Goal: Information Seeking & Learning: Learn about a topic

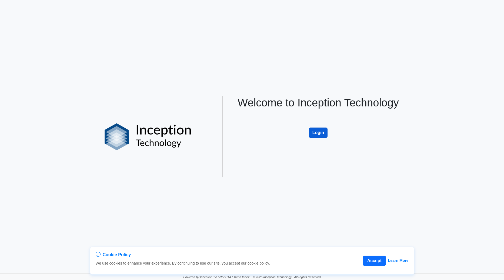
click at [314, 131] on button "Login" at bounding box center [318, 132] width 19 height 10
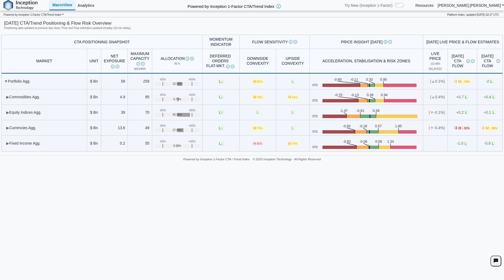
click at [86, 5] on link "Analytics" at bounding box center [85, 5] width 21 height 9
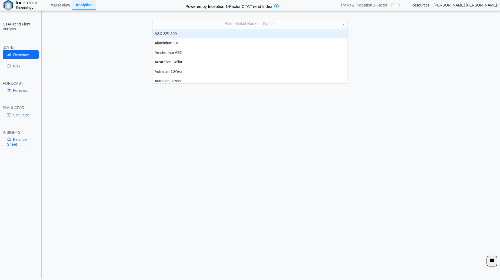
click at [255, 24] on div "Enter Market Name or Symbol" at bounding box center [250, 24] width 195 height 8
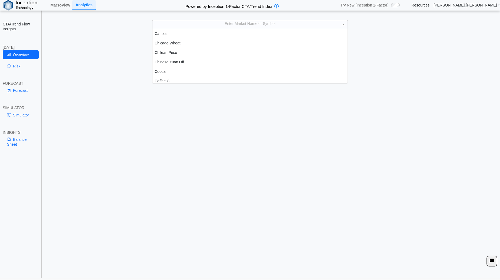
scroll to position [162, 0]
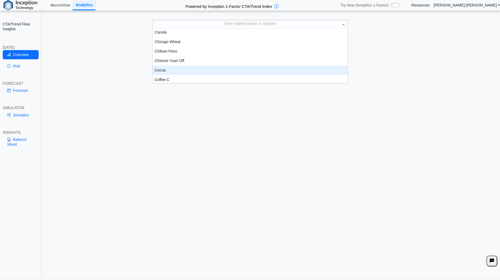
click at [173, 71] on div "Cocoa" at bounding box center [250, 69] width 195 height 9
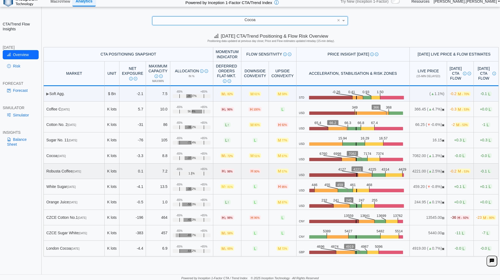
scroll to position [5, 0]
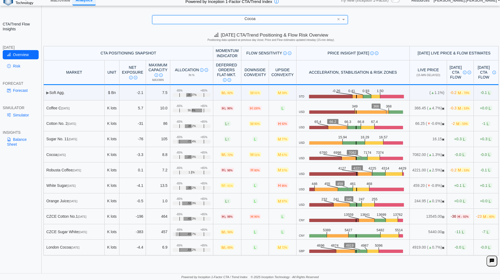
click at [493, 261] on icon at bounding box center [492, 260] width 4 height 5
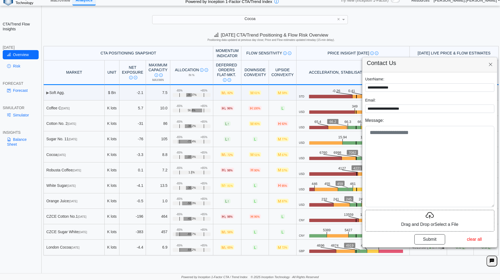
click at [491, 64] on icon at bounding box center [491, 64] width 4 height 5
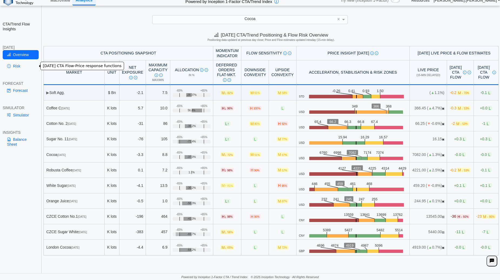
click at [23, 65] on link "Risk" at bounding box center [21, 65] width 36 height 9
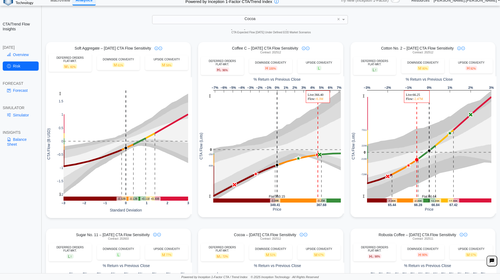
scroll to position [0, 0]
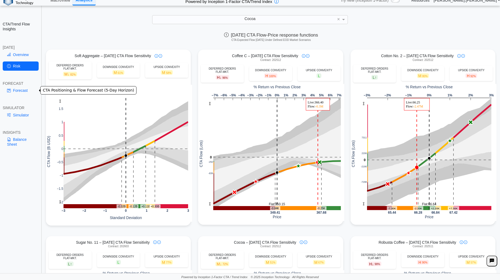
click at [21, 90] on link "Forecast" at bounding box center [21, 90] width 36 height 9
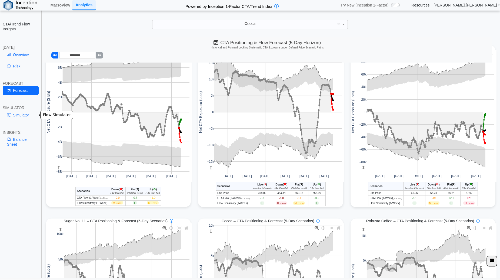
click at [22, 117] on link "Simulator" at bounding box center [21, 114] width 36 height 9
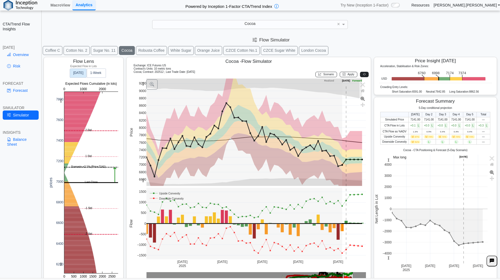
click at [363, 76] on button at bounding box center [364, 74] width 9 height 5
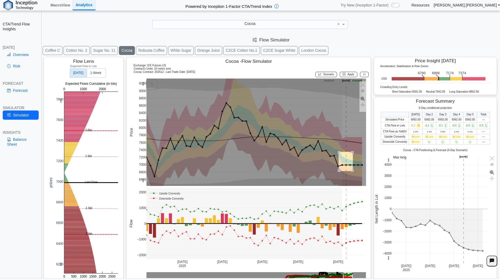
drag, startPoint x: 353, startPoint y: 152, endPoint x: 338, endPoint y: 171, distance: 24.0
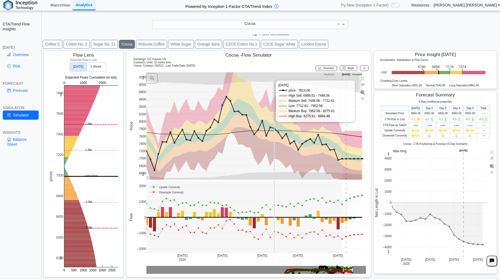
scroll to position [7, 0]
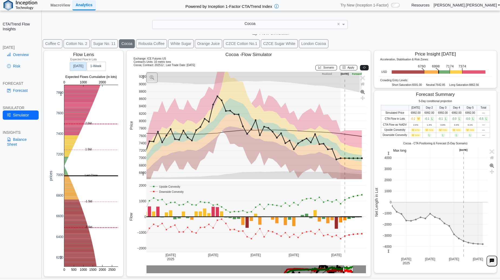
click at [364, 68] on button at bounding box center [364, 67] width 9 height 5
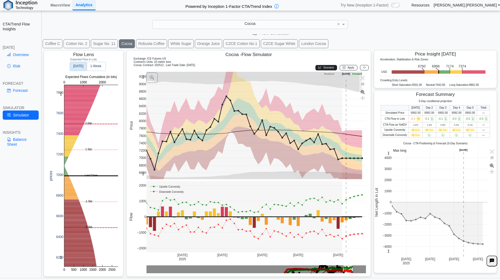
click at [328, 68] on span "Scenario" at bounding box center [329, 67] width 11 height 3
click at [325, 68] on span "Scenario" at bounding box center [329, 67] width 11 height 3
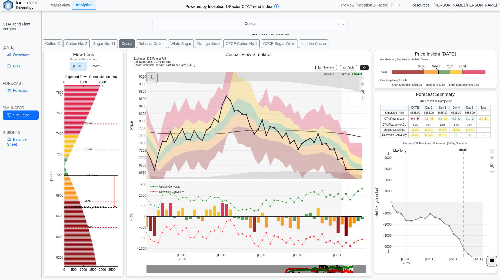
click at [363, 67] on icon at bounding box center [364, 67] width 3 height 3
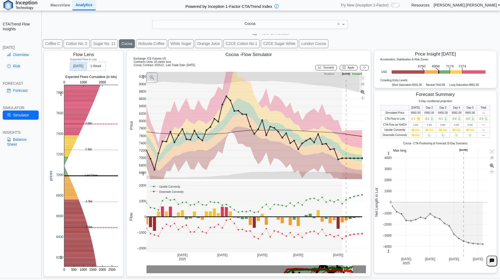
click at [429, 130] on span "71%" at bounding box center [431, 130] width 4 height 2
click at [98, 65] on text "1‑Week" at bounding box center [95, 66] width 11 height 4
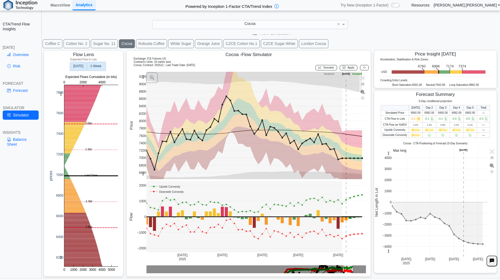
click at [83, 67] on text "Today" at bounding box center [78, 66] width 10 height 4
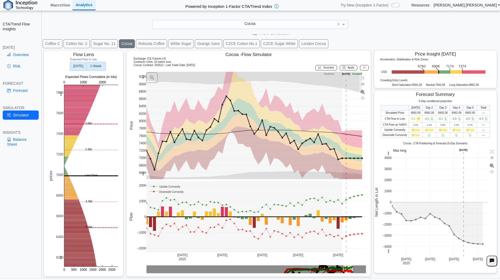
click at [103, 67] on rect at bounding box center [96, 66] width 19 height 9
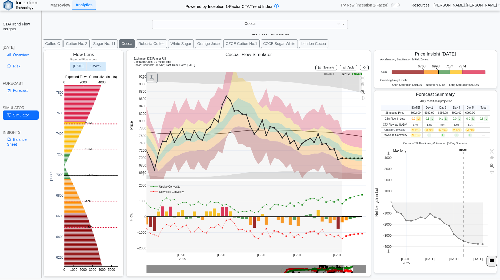
click at [76, 67] on text "Today" at bounding box center [78, 66] width 10 height 4
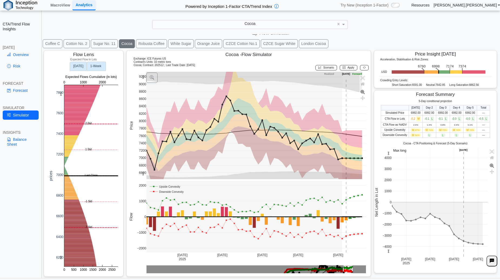
click at [94, 66] on text "1‑Week" at bounding box center [95, 66] width 11 height 4
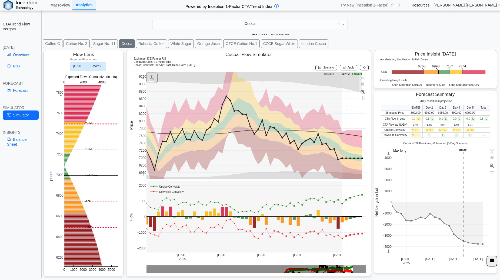
click at [82, 66] on text "Today" at bounding box center [78, 66] width 10 height 4
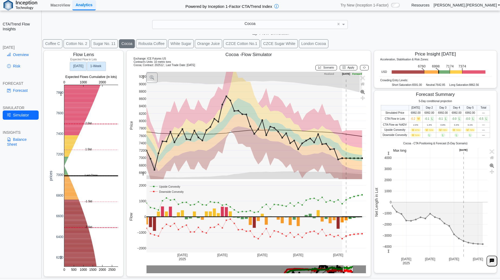
click at [99, 66] on text "1‑Week" at bounding box center [95, 66] width 11 height 4
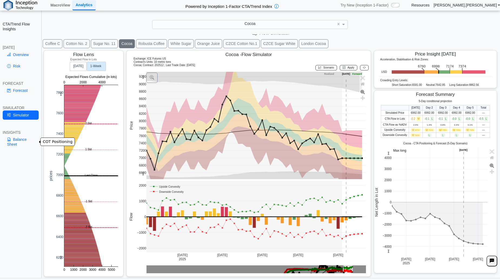
click at [11, 141] on link "Balance Sheet" at bounding box center [21, 142] width 36 height 14
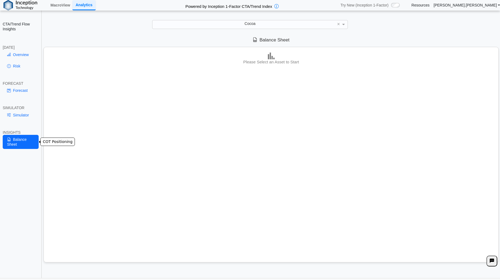
scroll to position [0, 0]
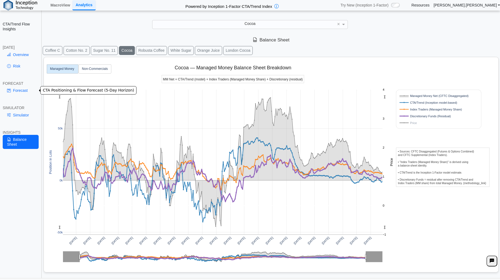
click at [22, 88] on link "Forecast" at bounding box center [21, 90] width 36 height 9
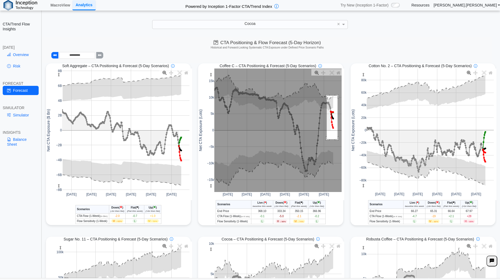
drag, startPoint x: 325, startPoint y: 96, endPoint x: 336, endPoint y: 140, distance: 44.9
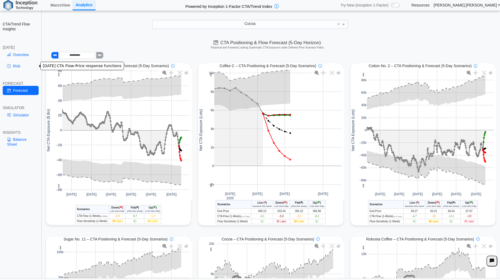
click at [18, 67] on link "Risk" at bounding box center [21, 65] width 36 height 9
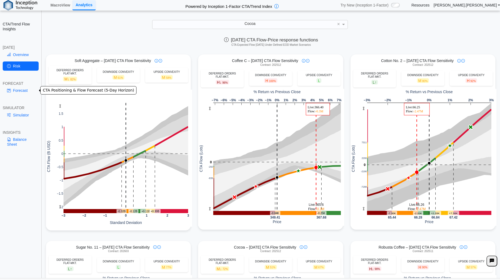
click at [27, 89] on link "Forecast" at bounding box center [21, 90] width 36 height 9
